Goal: Task Accomplishment & Management: Use online tool/utility

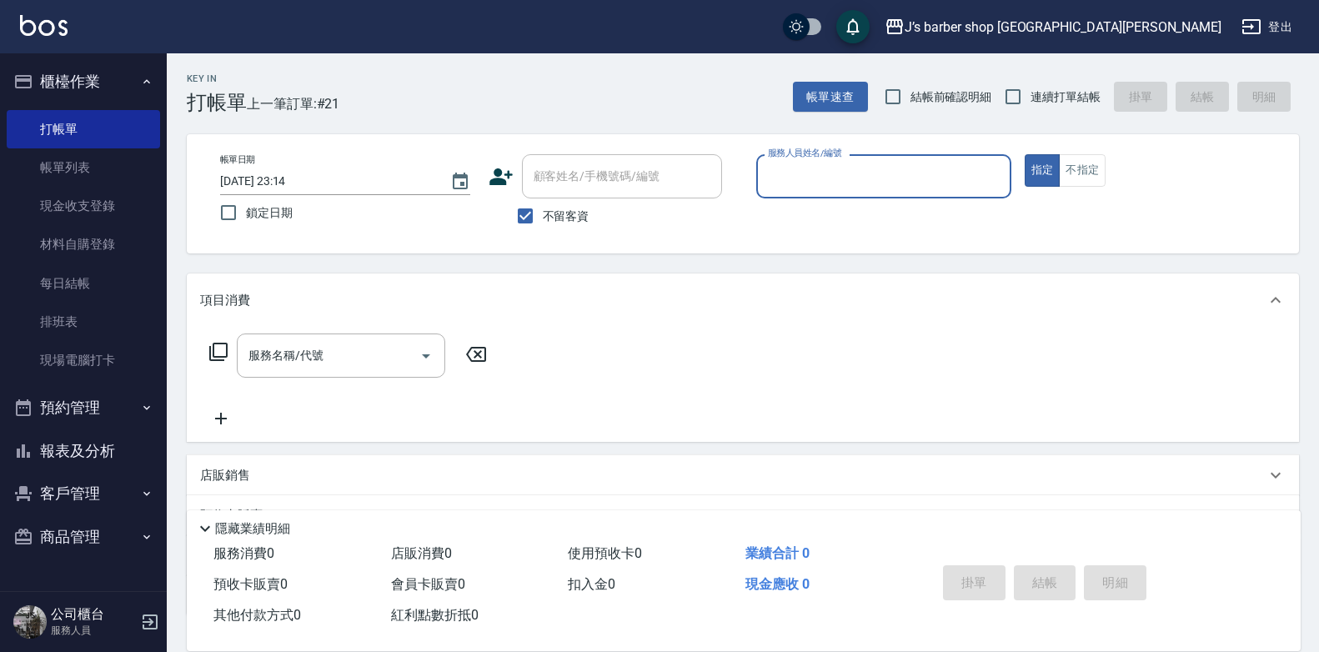
click at [103, 417] on button "預約管理" at bounding box center [83, 407] width 153 height 43
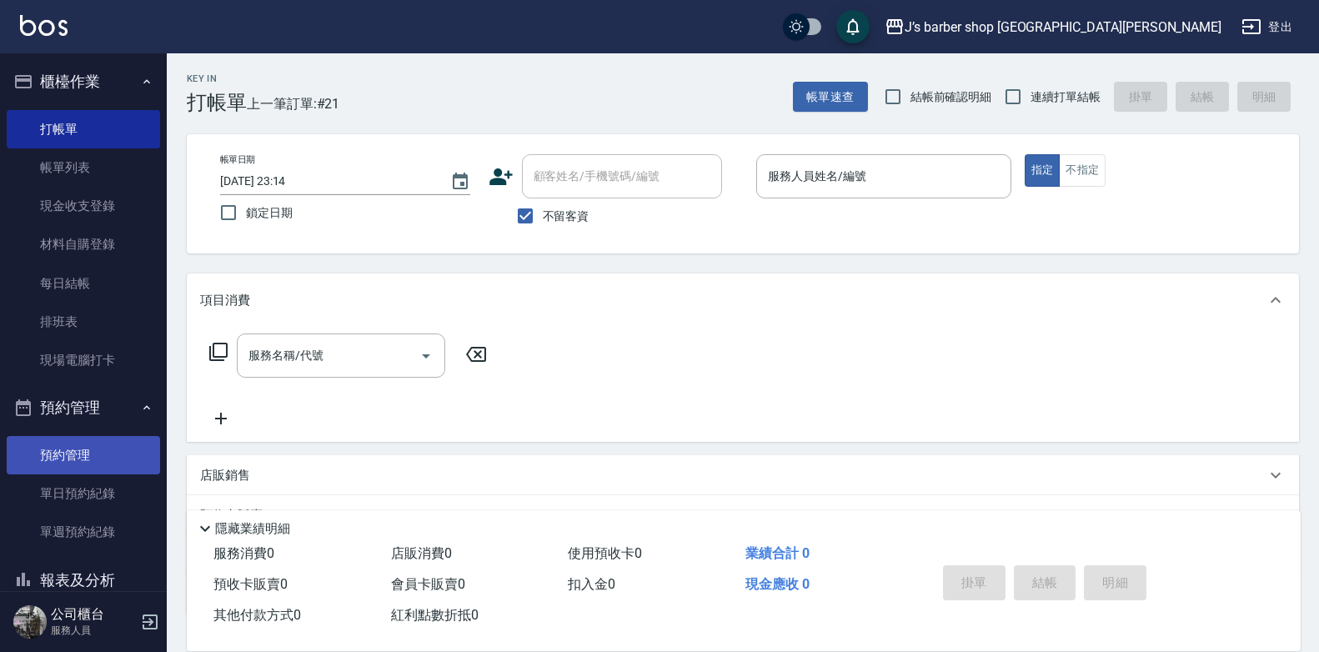
click at [73, 459] on link "預約管理" at bounding box center [83, 455] width 153 height 38
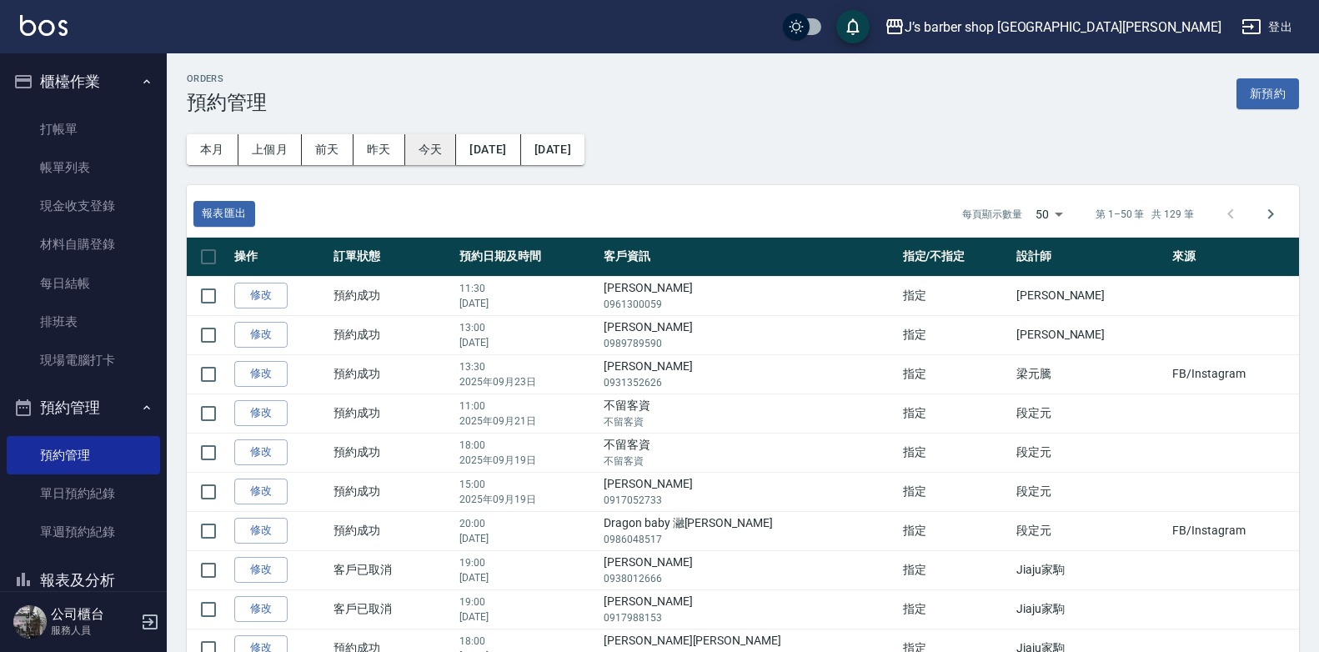
click at [425, 134] on button "今天" at bounding box center [431, 149] width 52 height 31
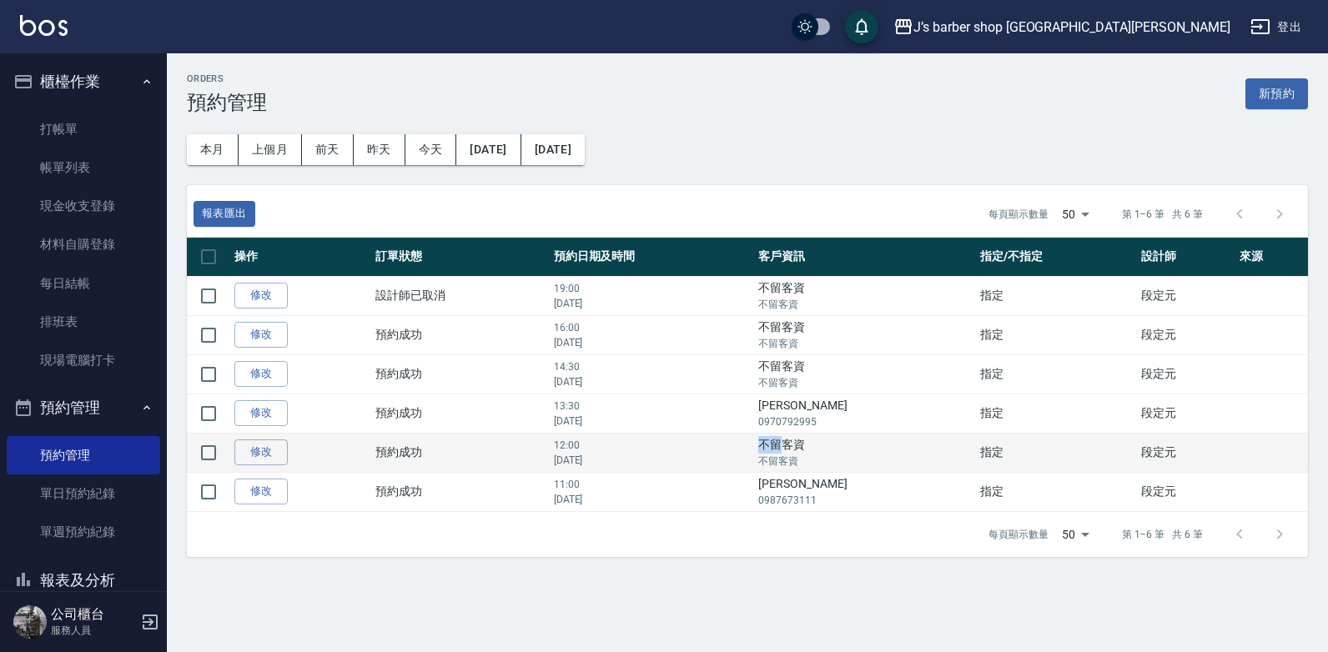
drag, startPoint x: 811, startPoint y: 444, endPoint x: 828, endPoint y: 444, distance: 17.5
click at [828, 444] on td "不留客資 不留客資" at bounding box center [865, 452] width 222 height 39
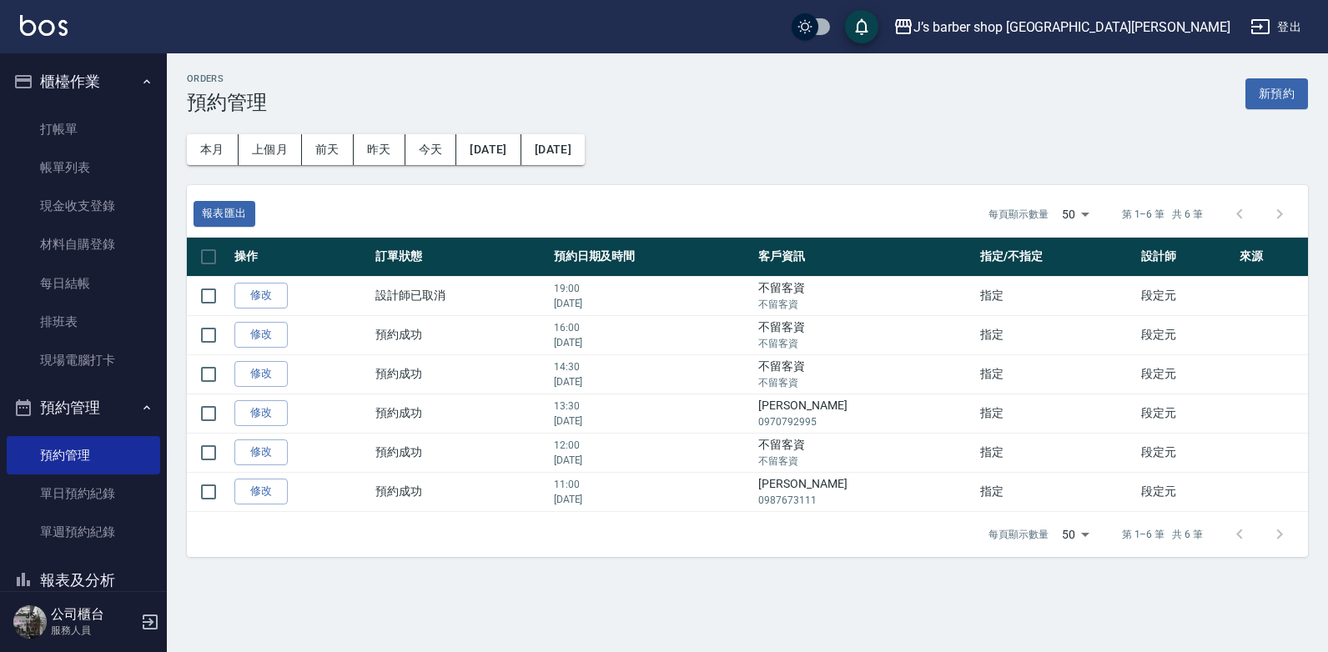
drag, startPoint x: 828, startPoint y: 444, endPoint x: 837, endPoint y: 156, distance: 287.9
click at [837, 156] on div "本月 上個月 [DATE] [DATE] [DATE] [DATE] [DATE]" at bounding box center [740, 143] width 1134 height 84
click at [67, 111] on link "打帳單" at bounding box center [83, 129] width 153 height 38
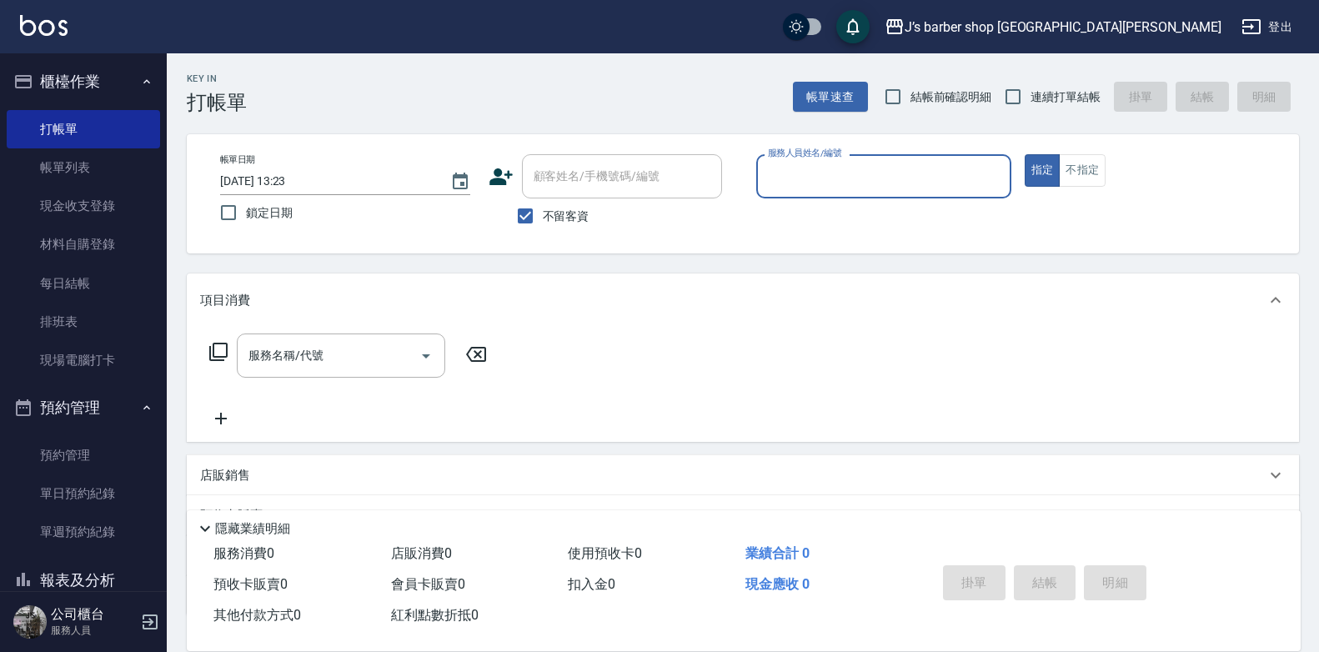
click at [831, 178] on input "服務人員姓名/編號" at bounding box center [884, 176] width 240 height 29
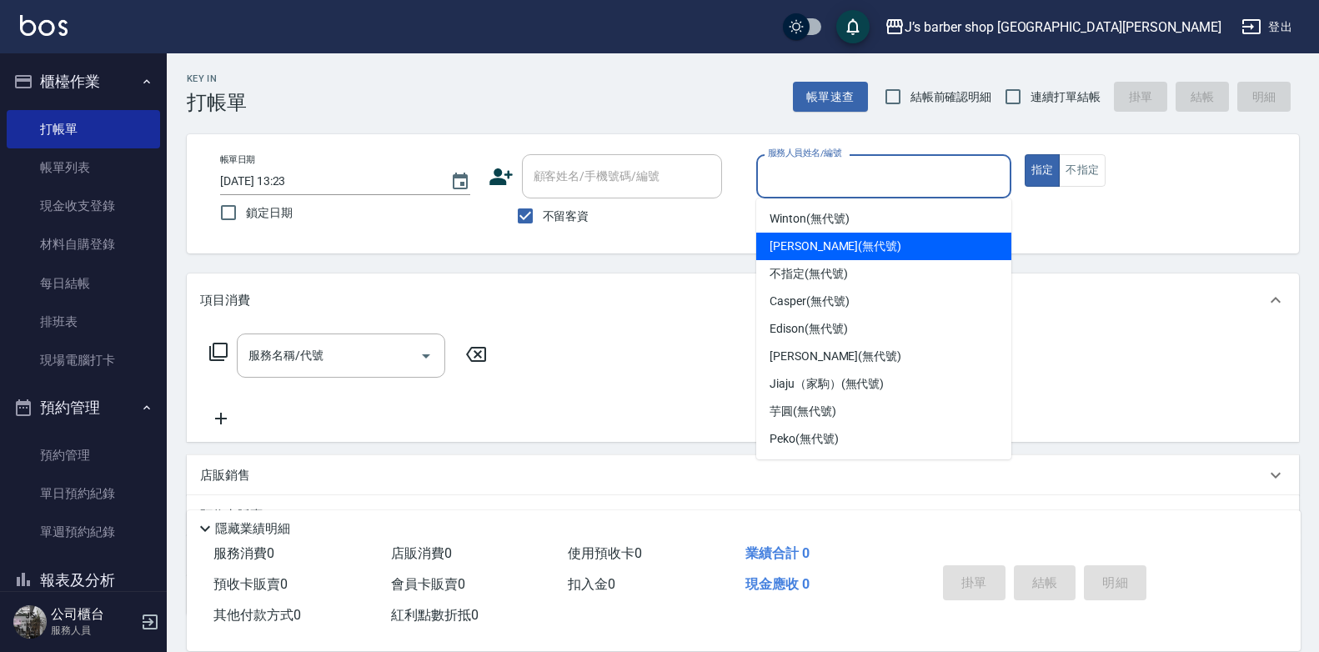
click at [835, 259] on div "[PERSON_NAME] (無代號)" at bounding box center [883, 247] width 255 height 28
type input "[PERSON_NAME](無代號)"
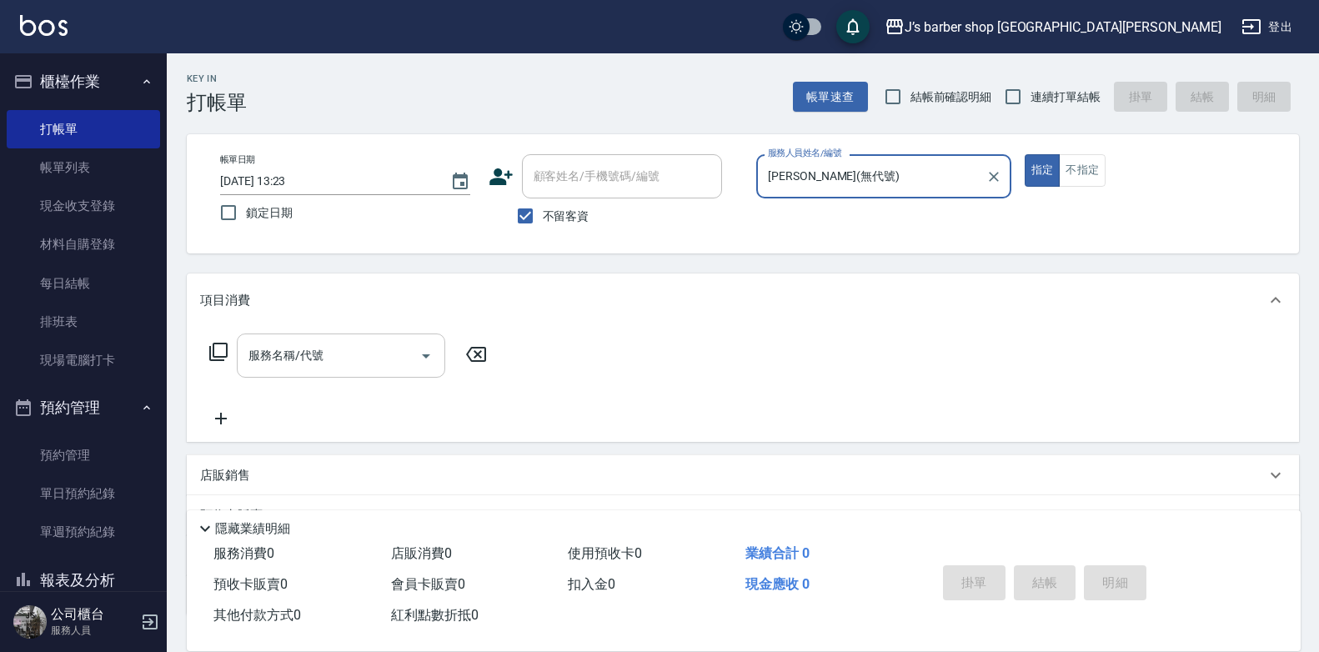
drag, startPoint x: 273, startPoint y: 353, endPoint x: 301, endPoint y: 346, distance: 29.1
click at [274, 353] on input "服務名稱/代號" at bounding box center [328, 355] width 168 height 29
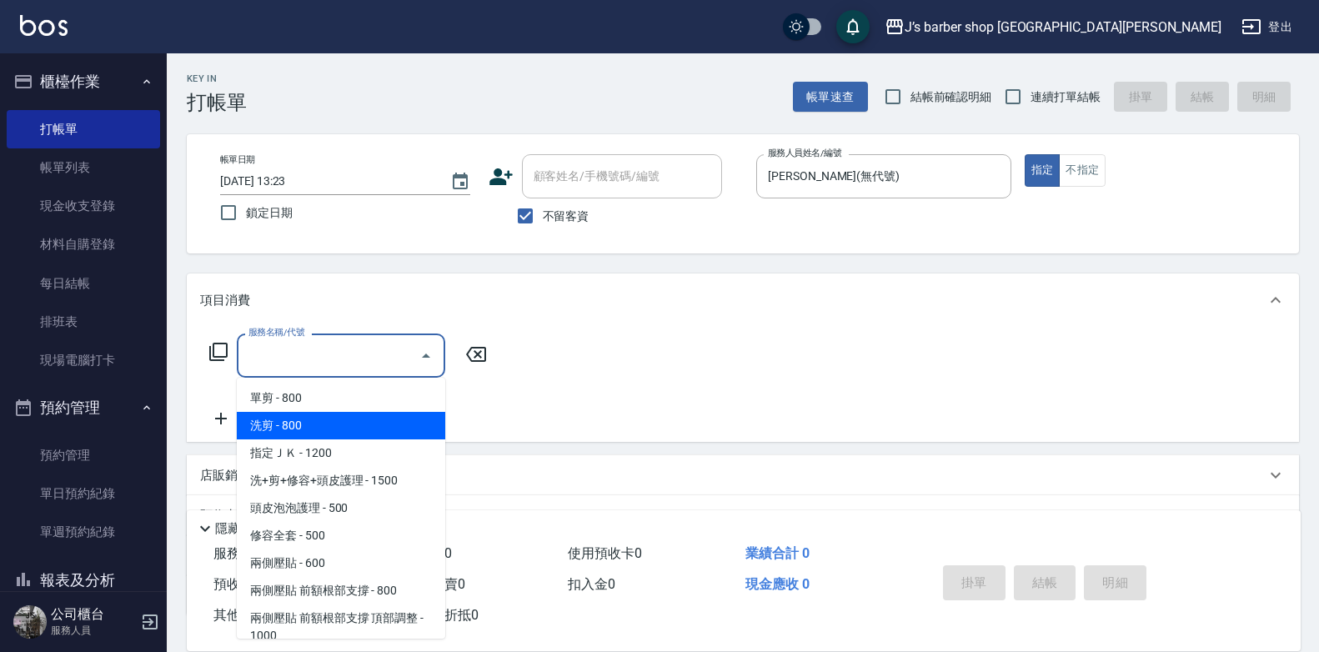
click at [361, 424] on span "洗剪 - 800" at bounding box center [341, 426] width 208 height 28
type input "洗剪(101)"
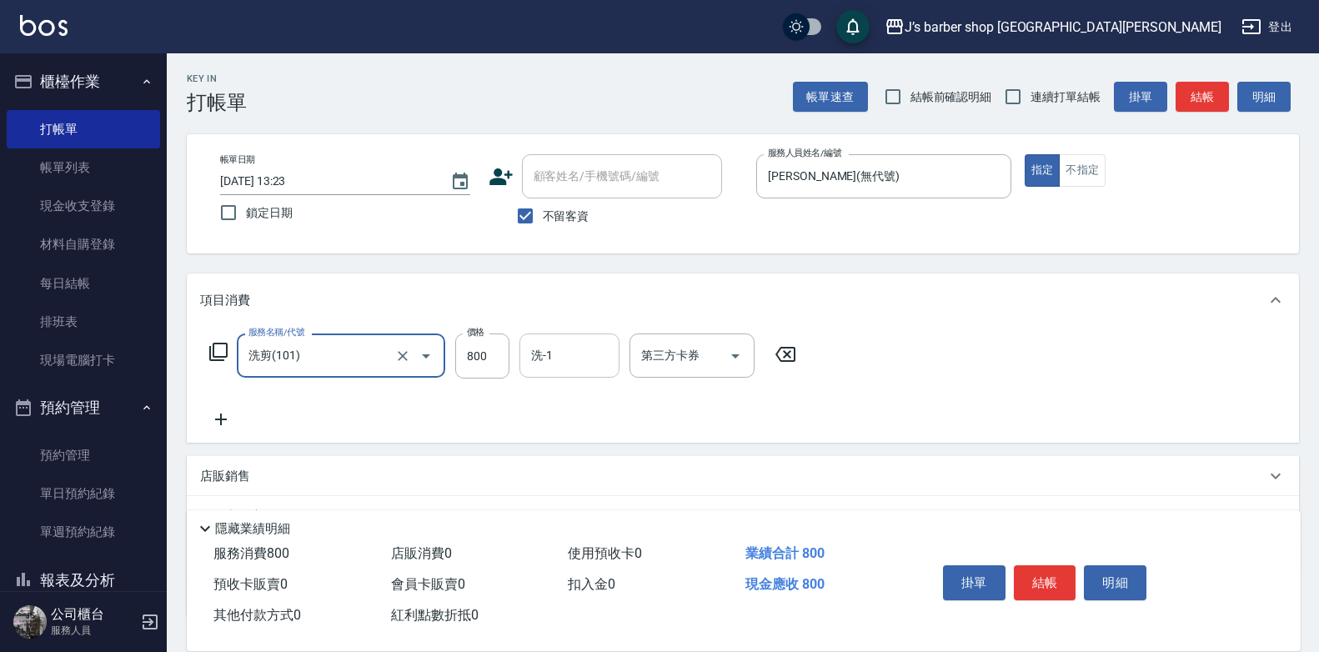
click at [605, 344] on input "洗-1" at bounding box center [569, 355] width 85 height 29
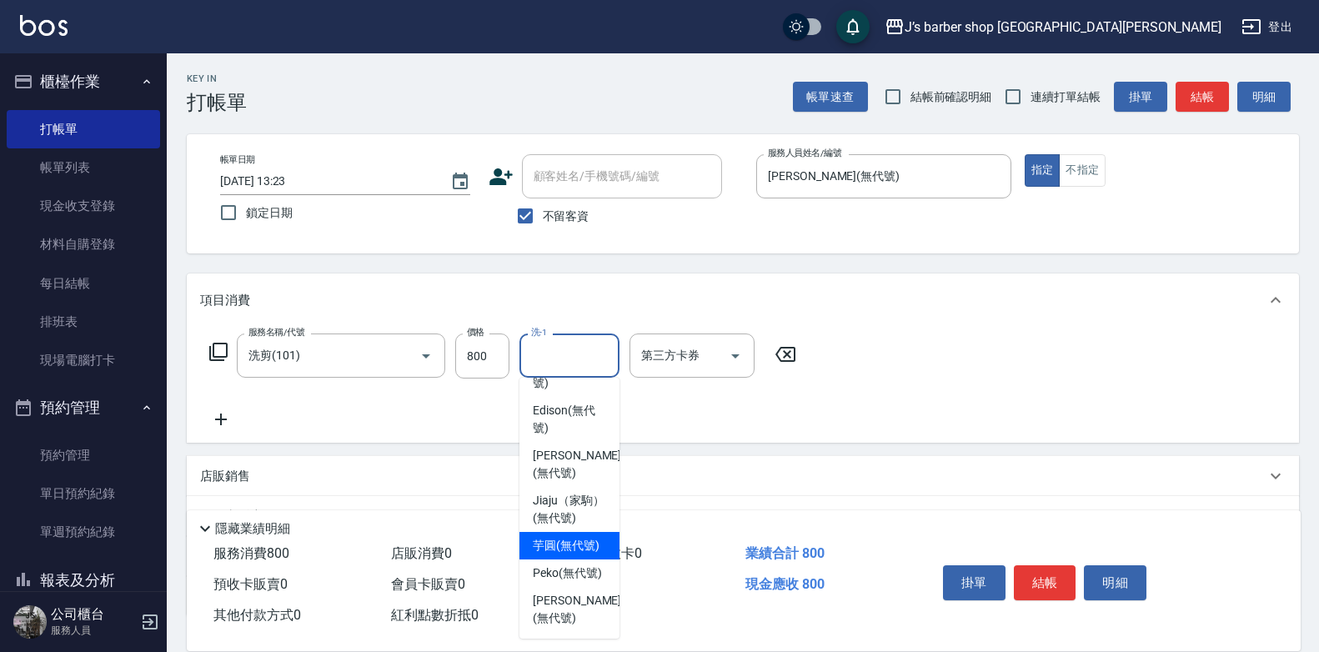
scroll to position [203, 0]
click at [572, 580] on span "Peko (無代號)" at bounding box center [567, 574] width 69 height 18
type input "Peko(無代號)"
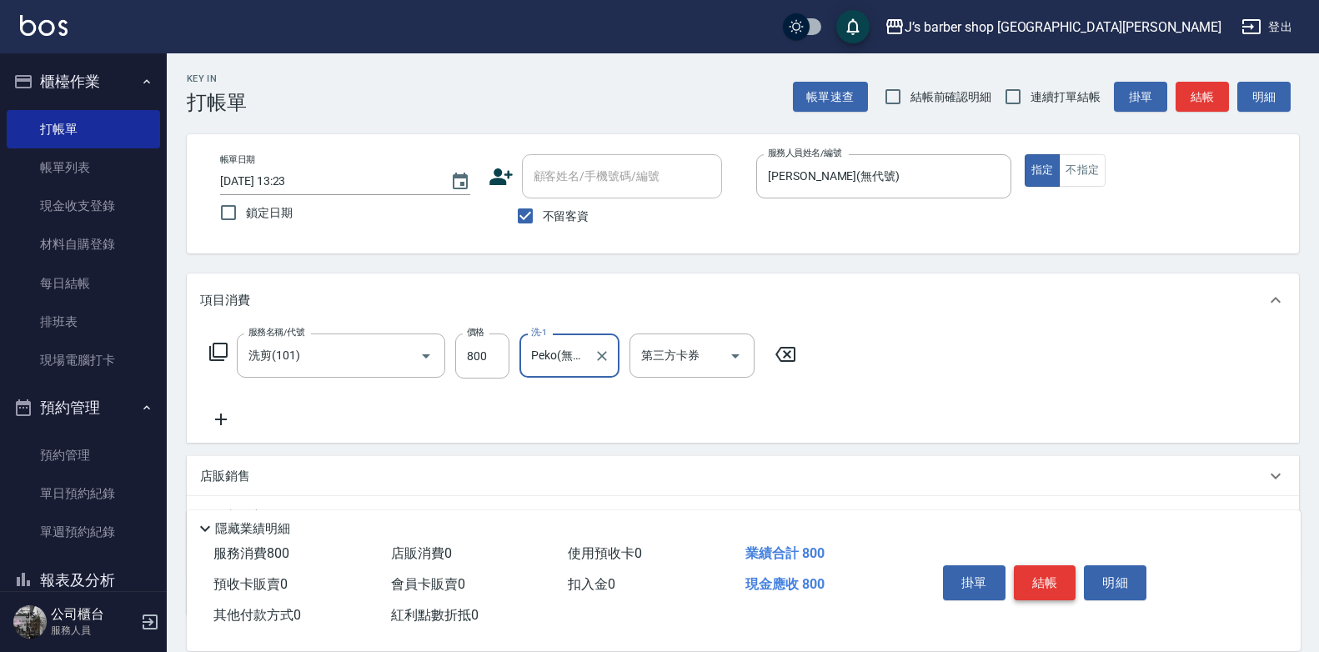
click at [1054, 566] on button "結帳" at bounding box center [1045, 582] width 63 height 35
